Goal: Task Accomplishment & Management: Use online tool/utility

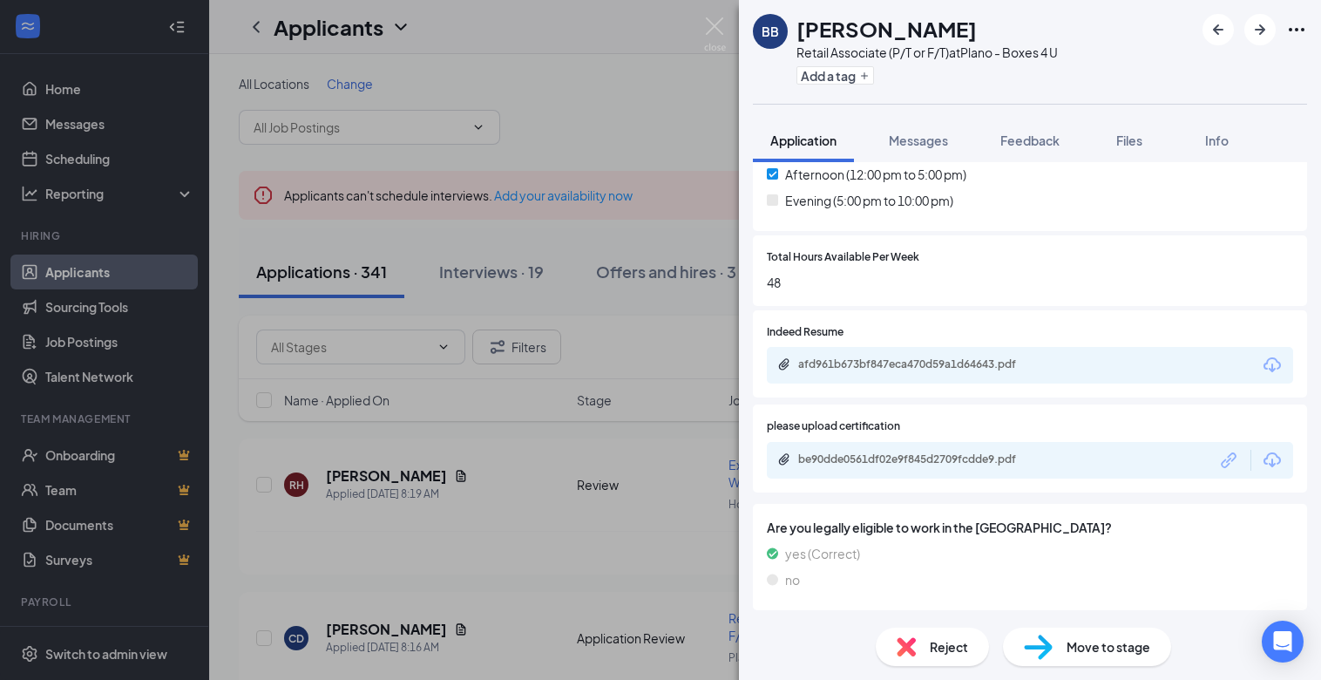
scroll to position [560, 0]
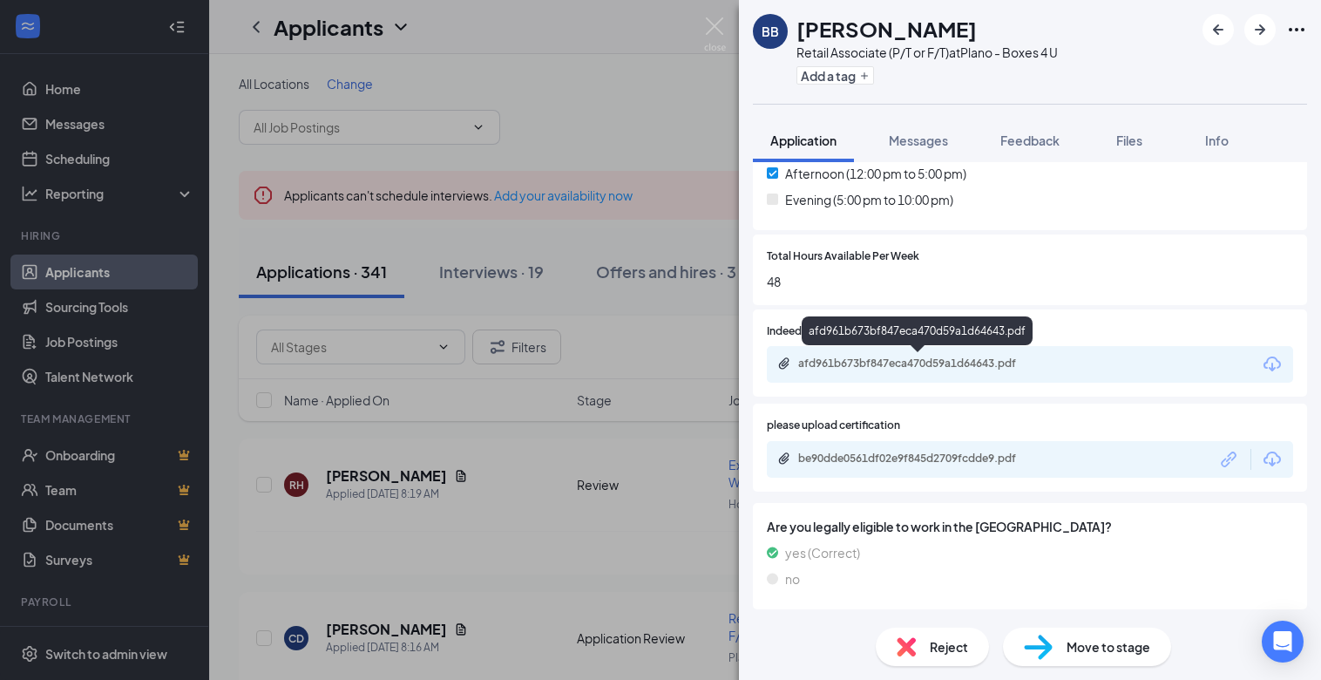
click at [942, 367] on div "afd961b673bf847eca470d59a1d64643.pdf" at bounding box center [920, 363] width 244 height 14
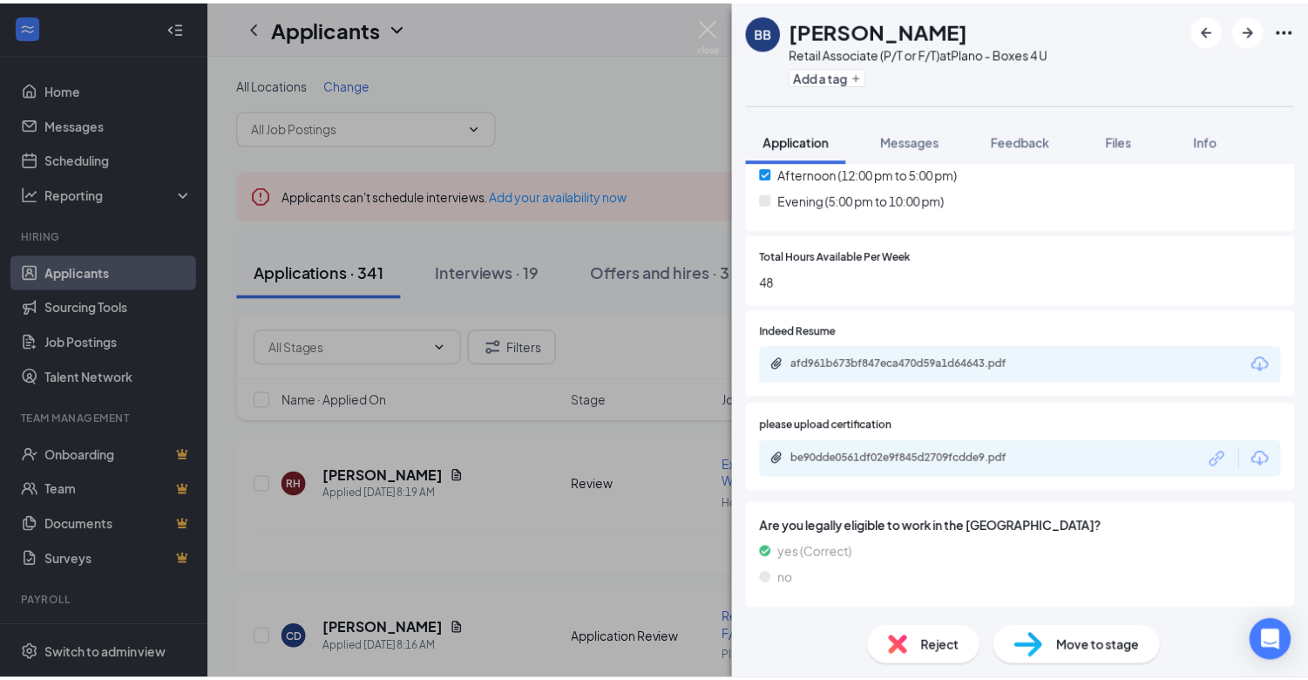
scroll to position [554, 0]
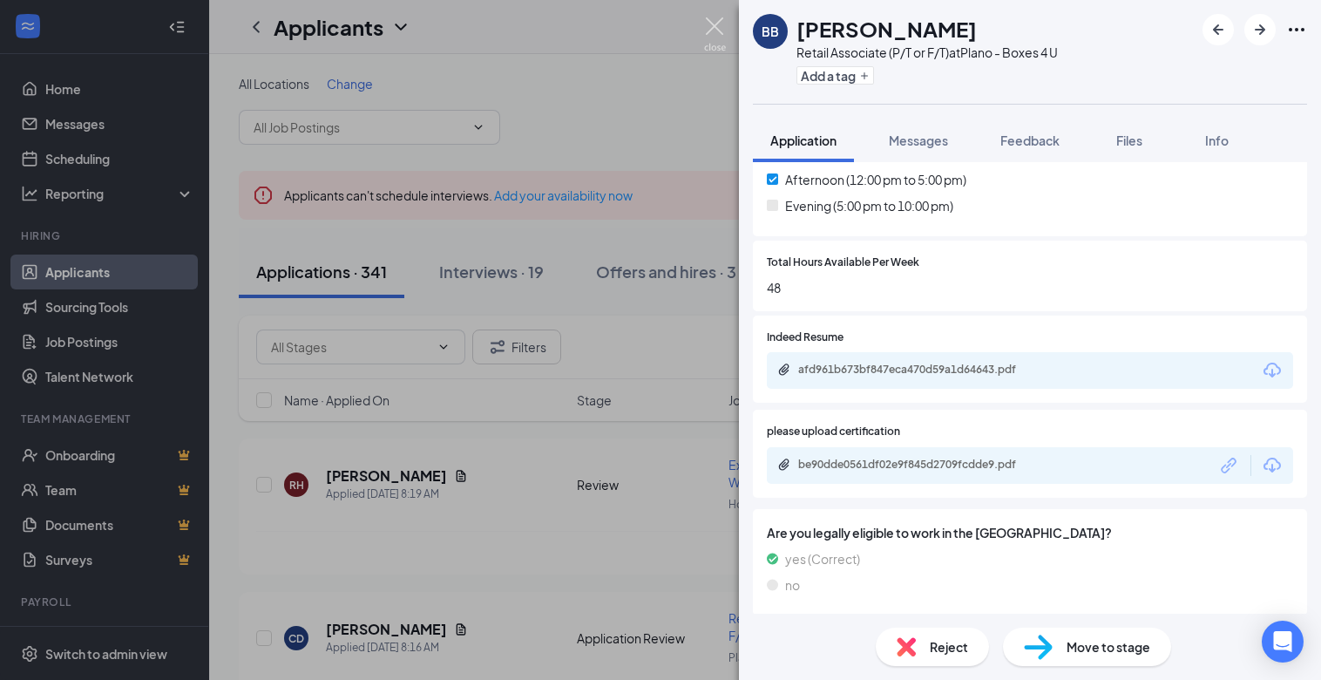
click at [715, 30] on img at bounding box center [715, 34] width 22 height 34
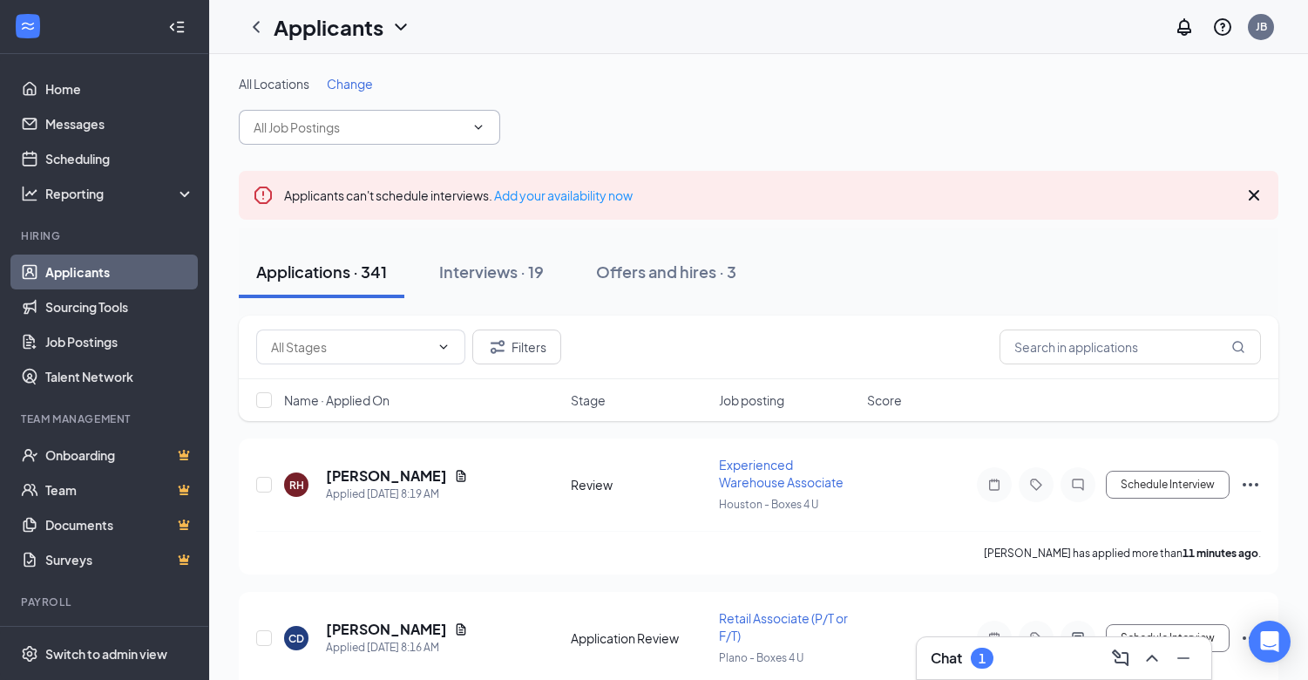
click at [411, 137] on span at bounding box center [369, 127] width 261 height 35
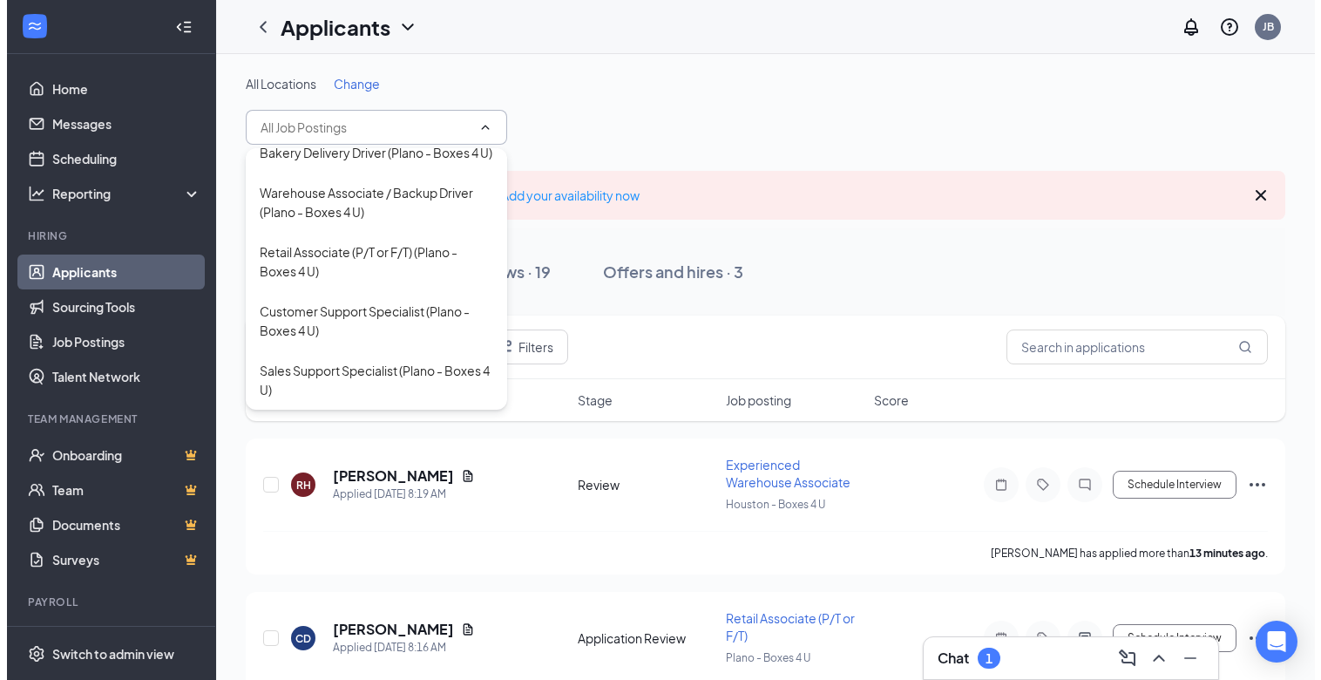
scroll to position [213, 0]
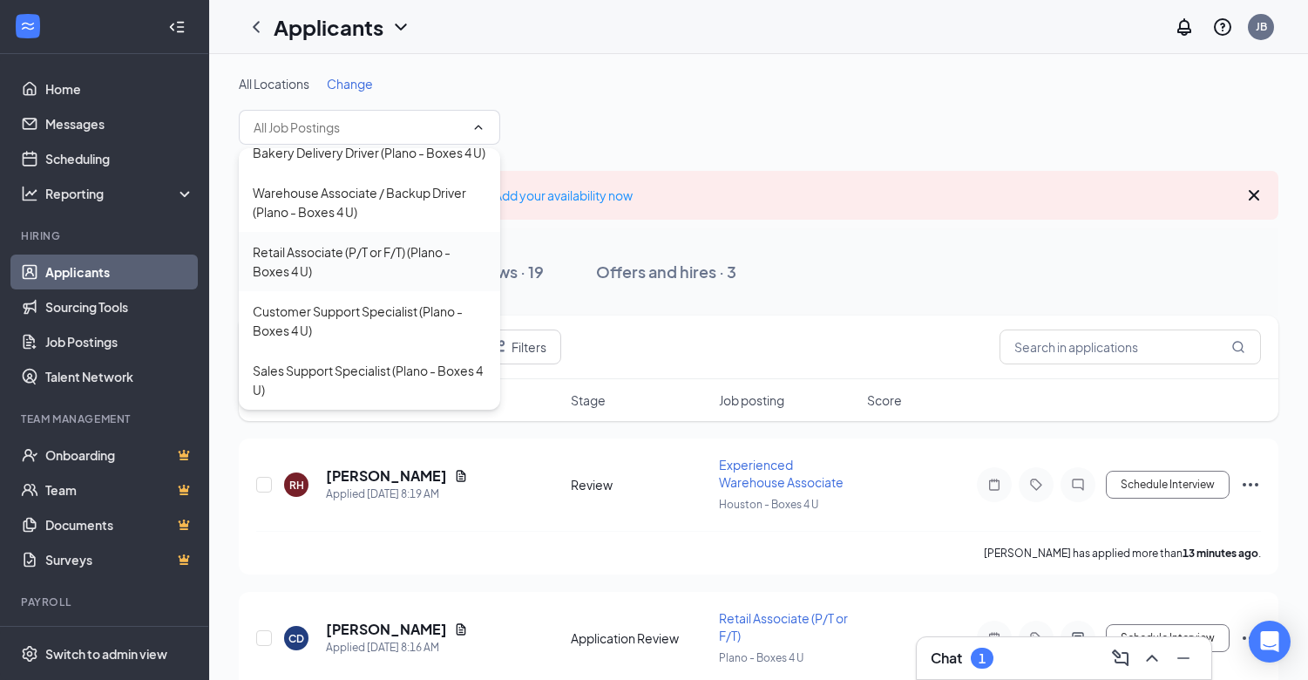
click at [342, 258] on div "Retail Associate (P/T or F/T) (Plano - Boxes 4 U)" at bounding box center [370, 261] width 234 height 38
type input "Retail Associate (P/T or F/T) (Plano - Boxes 4 U)"
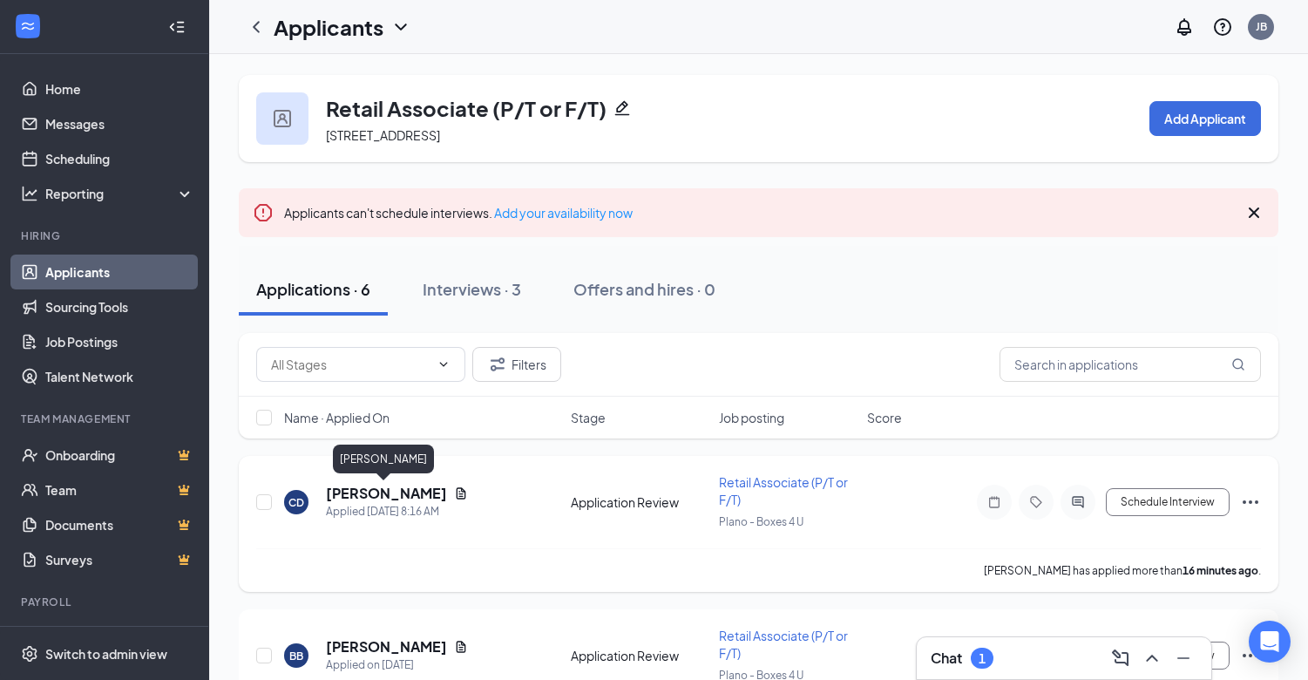
click at [406, 499] on h5 "[PERSON_NAME]" at bounding box center [386, 493] width 121 height 19
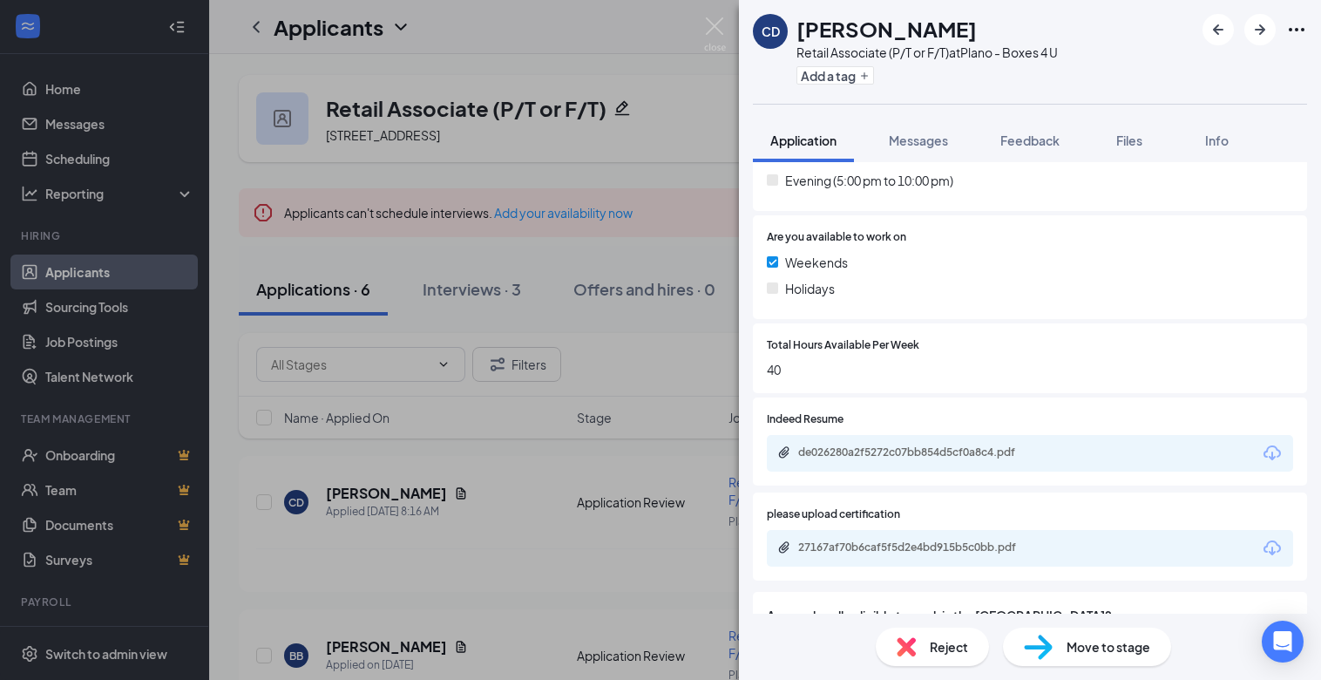
scroll to position [610, 0]
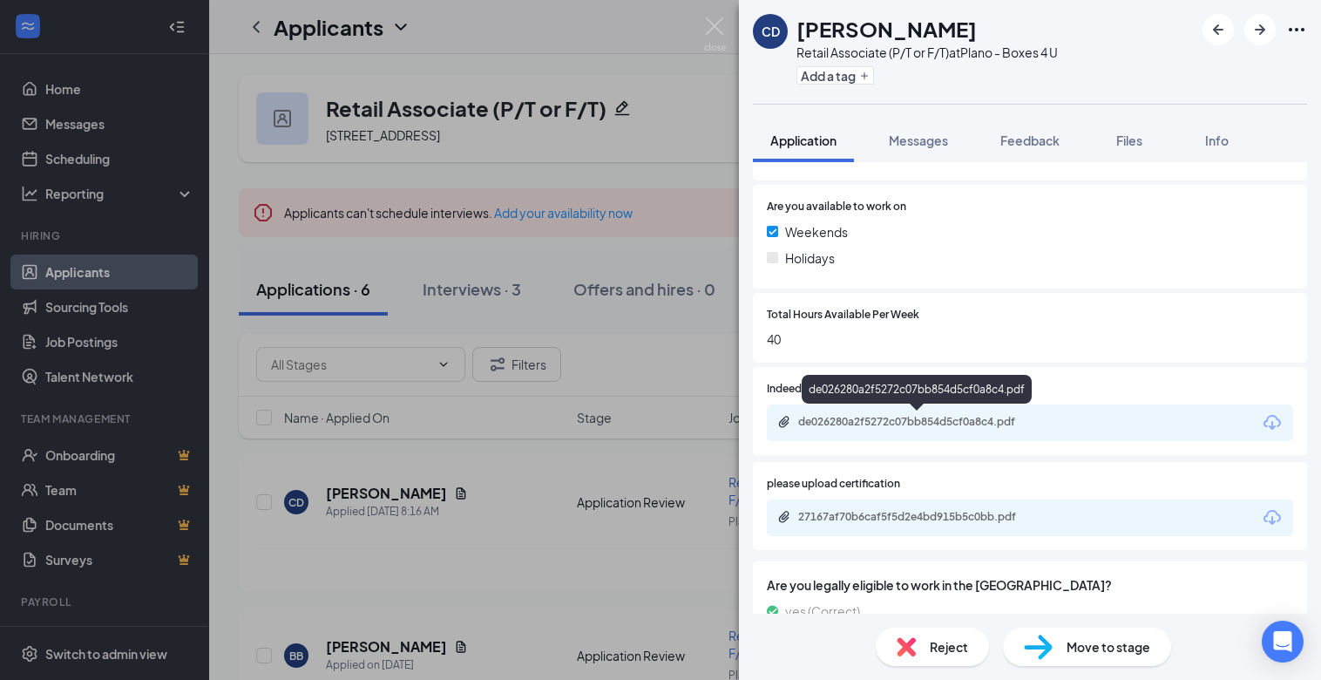
click at [928, 425] on div "de026280a2f5272c07bb854d5cf0a8c4.pdf" at bounding box center [920, 422] width 244 height 14
